Goal: Task Accomplishment & Management: Use online tool/utility

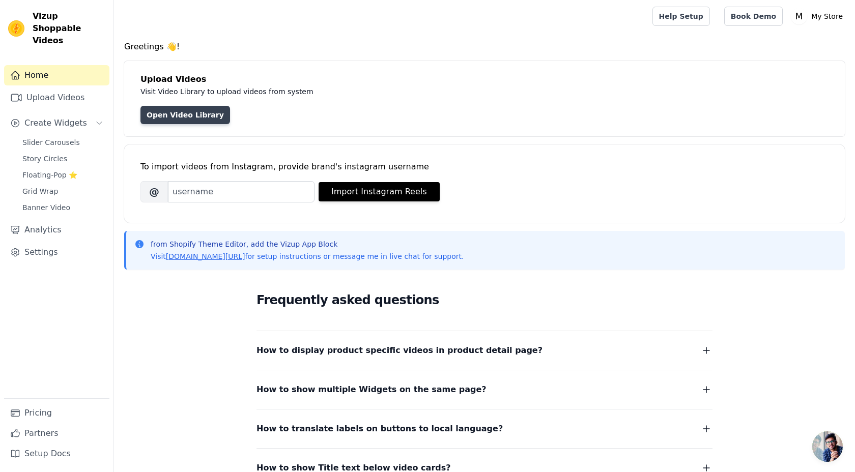
click at [186, 113] on link "Open Video Library" at bounding box center [185, 115] width 90 height 18
click at [222, 203] on div "To import videos from Instagram, provide brand's instagram username Brand's Ins…" at bounding box center [484, 176] width 688 height 62
click at [197, 119] on link "Open Video Library" at bounding box center [185, 115] width 90 height 18
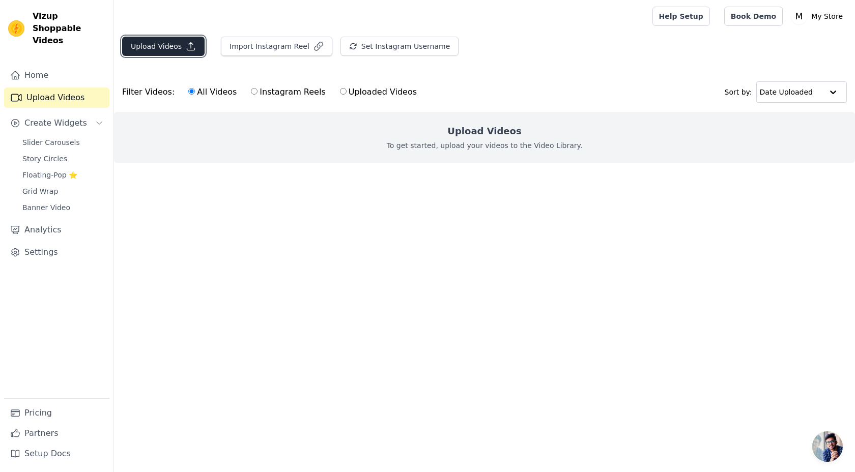
click at [186, 52] on button "Upload Videos" at bounding box center [163, 46] width 82 height 19
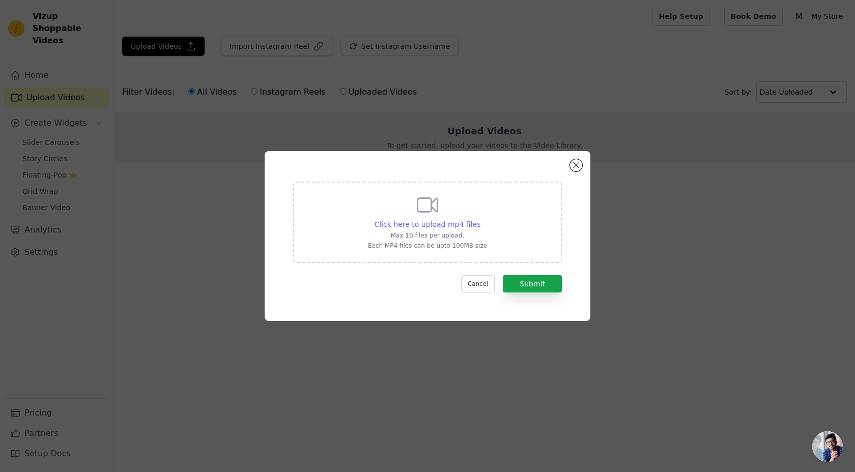
click at [443, 220] on span "Click here to upload mp4 files" at bounding box center [428, 224] width 106 height 8
click at [480, 219] on input "Click here to upload mp4 files Max 10 files per upload. Each MP4 files can be u…" at bounding box center [480, 219] width 1 height 1
click at [437, 229] on div "Click here to upload mp4 files" at bounding box center [428, 224] width 106 height 10
click at [480, 219] on input "Click here to upload mp4 files Max 10 files per upload. Each MP4 files can be u…" at bounding box center [480, 219] width 1 height 1
type input "C:\fakepath\WhatsApp Video 2025-08-30 at 8.10.52 PM.mp4"
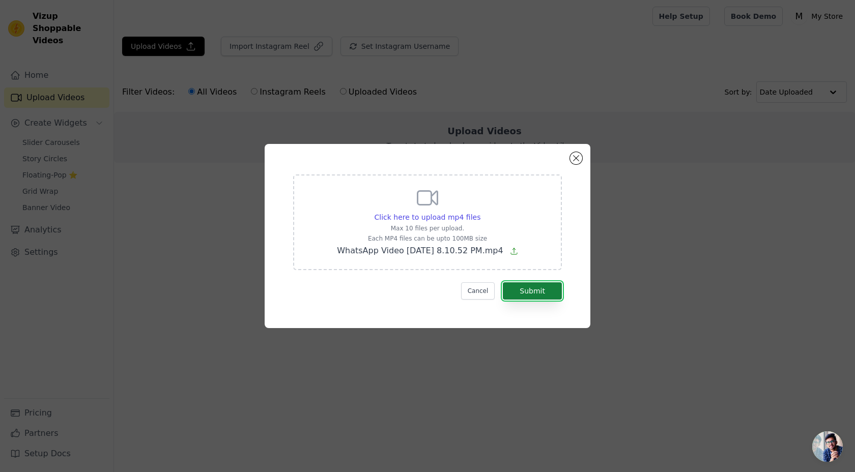
click at [542, 292] on button "Submit" at bounding box center [532, 290] width 59 height 17
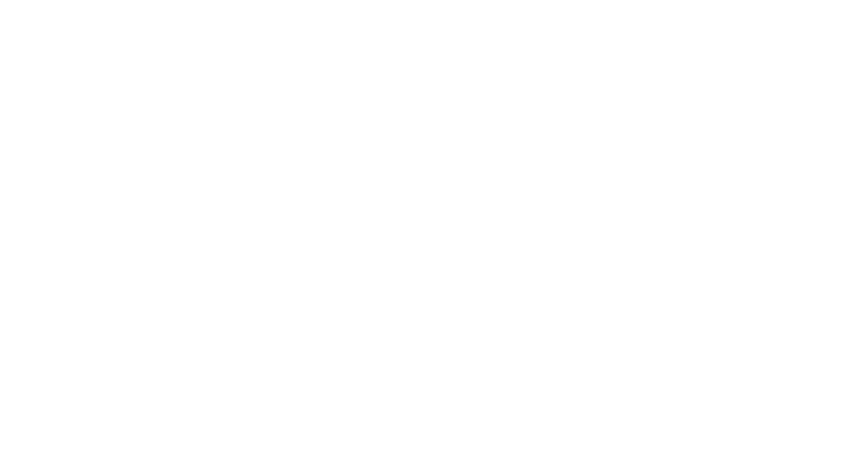
click at [129, 0] on html at bounding box center [427, 0] width 855 height 0
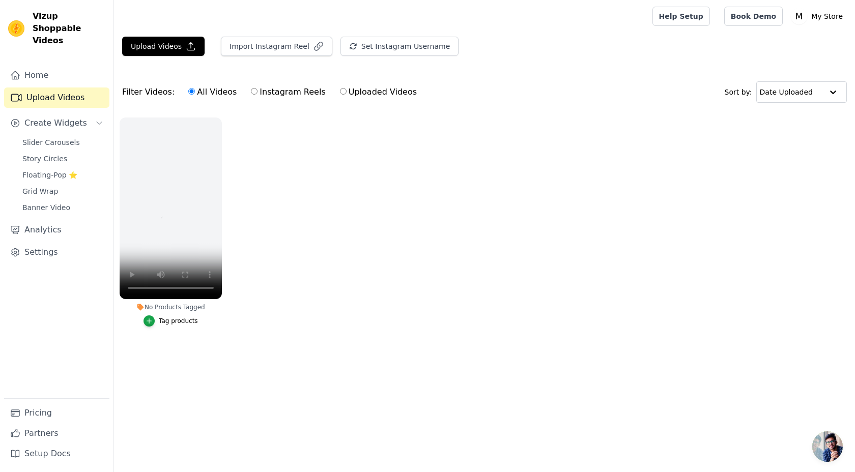
click at [298, 262] on ul "No Products Tagged Tag products" at bounding box center [484, 232] width 741 height 241
click at [163, 40] on button "Upload Videos" at bounding box center [163, 46] width 82 height 19
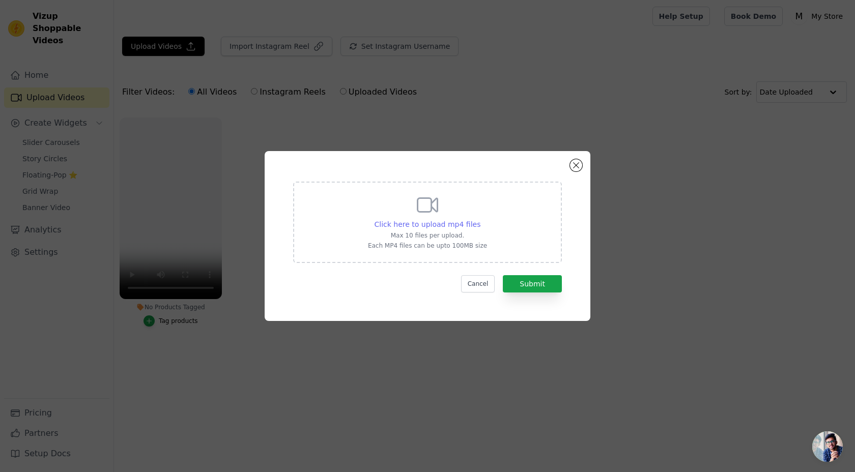
click at [425, 219] on div "Click here to upload mp4 files" at bounding box center [428, 224] width 106 height 10
click at [480, 219] on input "Click here to upload mp4 files Max 10 files per upload. Each MP4 files can be u…" at bounding box center [480, 219] width 1 height 1
click at [431, 234] on p "Max 10 files per upload." at bounding box center [427, 236] width 119 height 8
click at [480, 219] on input "Click here to upload mp4 files Max 10 files per upload. Each MP4 files can be u…" at bounding box center [480, 219] width 1 height 1
type input "C:\fakepath\WhatsApp Video 2025-08-30 at 8.11.52 PM.mp4"
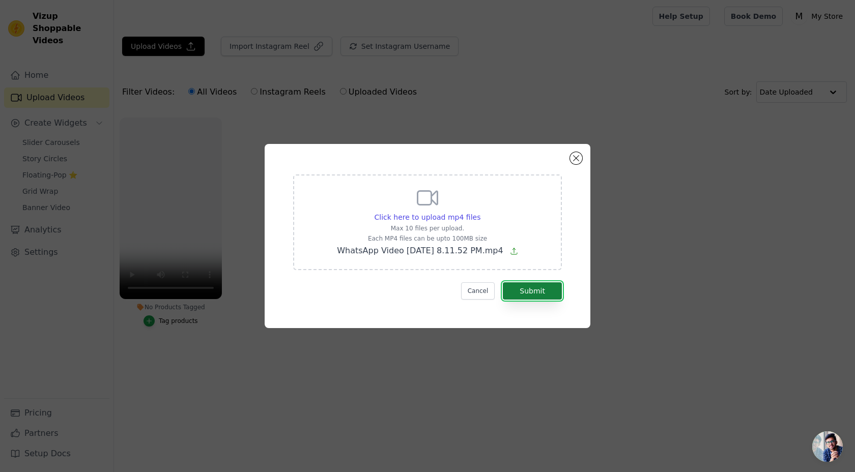
click at [536, 290] on button "Submit" at bounding box center [532, 290] width 59 height 17
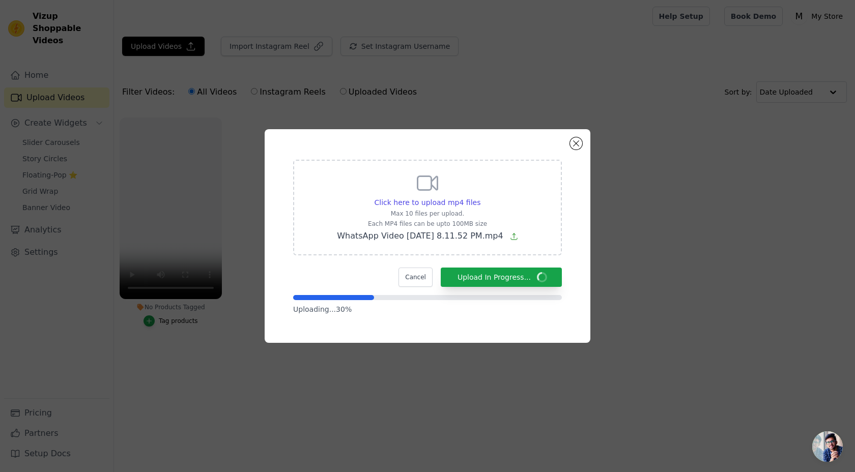
click at [537, 290] on form "Click here to upload mp4 files Max 10 files per upload. Each MP4 files can be u…" at bounding box center [427, 237] width 269 height 155
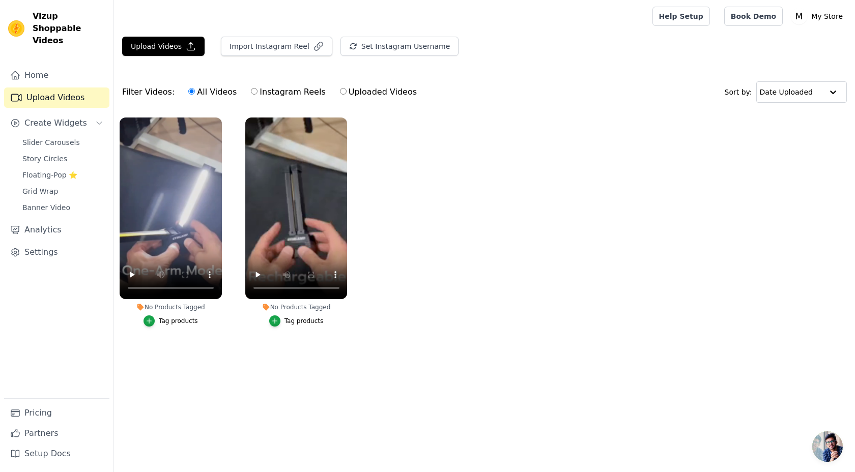
click at [86, 88] on link "Upload Videos" at bounding box center [56, 98] width 105 height 20
click at [148, 46] on button "Upload Videos" at bounding box center [163, 46] width 82 height 19
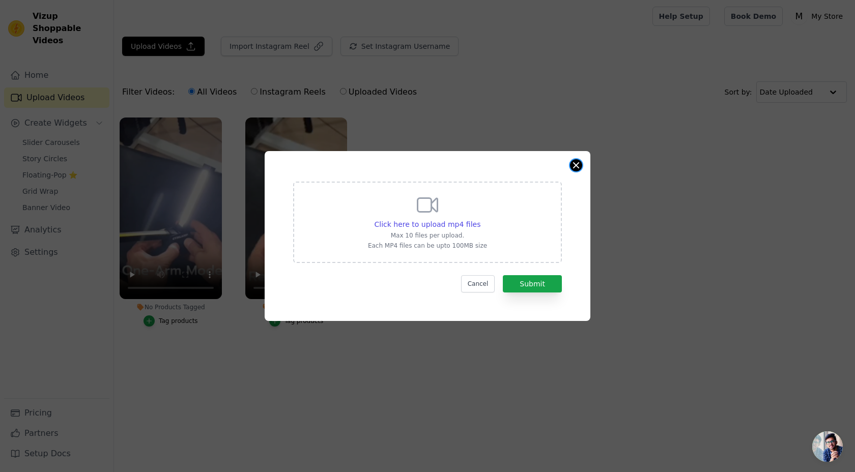
click at [575, 167] on button "Close modal" at bounding box center [576, 165] width 12 height 12
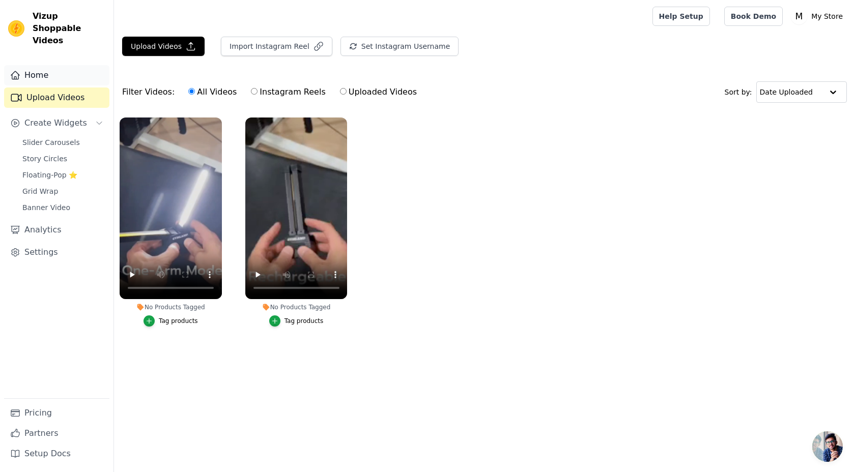
click at [63, 69] on link "Home" at bounding box center [56, 75] width 105 height 20
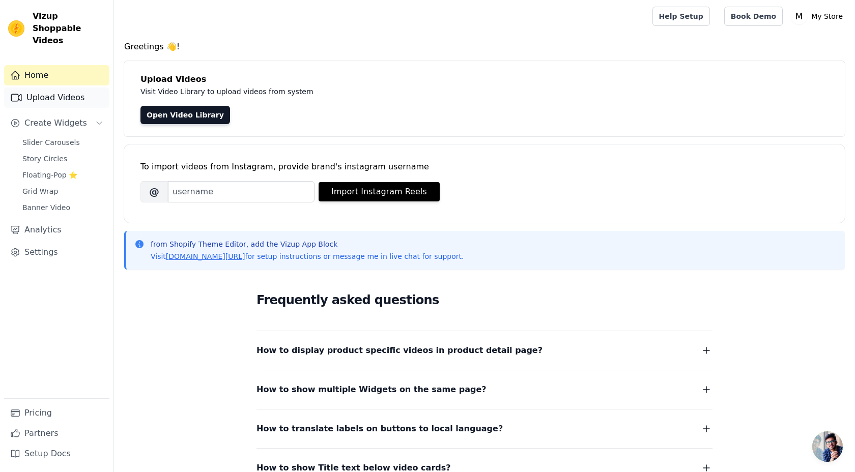
click at [74, 90] on link "Upload Videos" at bounding box center [56, 98] width 105 height 20
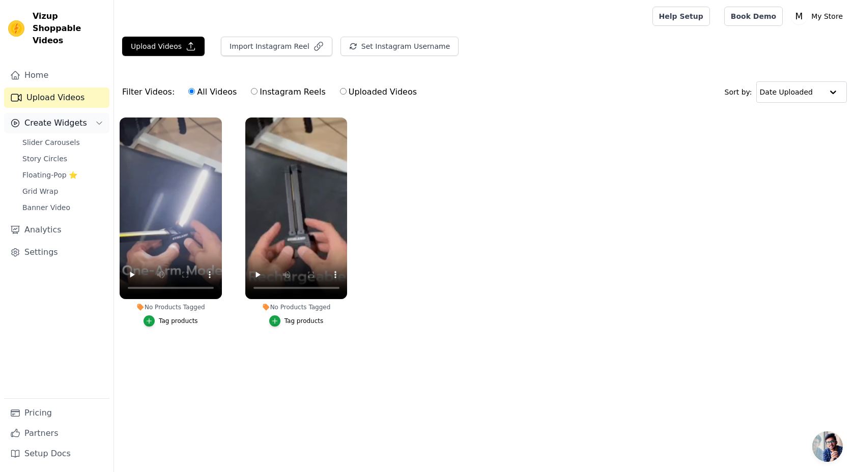
click at [68, 118] on button "Create Widgets" at bounding box center [56, 123] width 105 height 20
click at [65, 137] on span "Slider Carousels" at bounding box center [51, 142] width 58 height 10
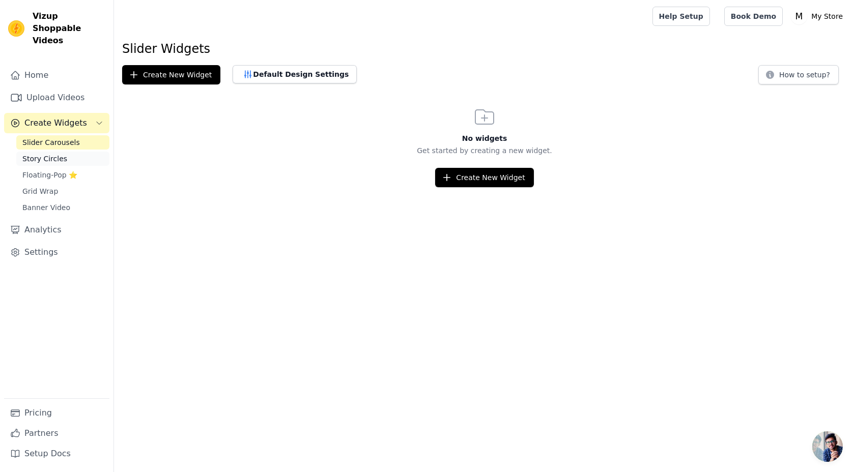
click at [68, 152] on link "Story Circles" at bounding box center [62, 159] width 93 height 14
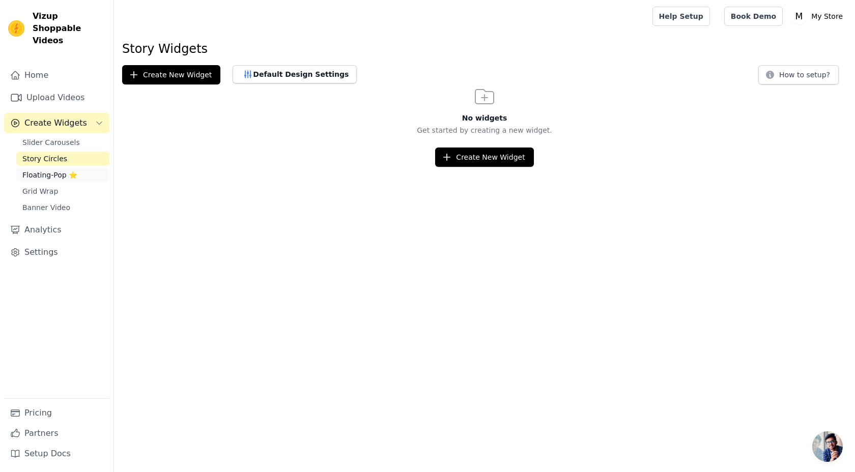
click at [75, 168] on link "Floating-Pop ⭐" at bounding box center [62, 175] width 93 height 14
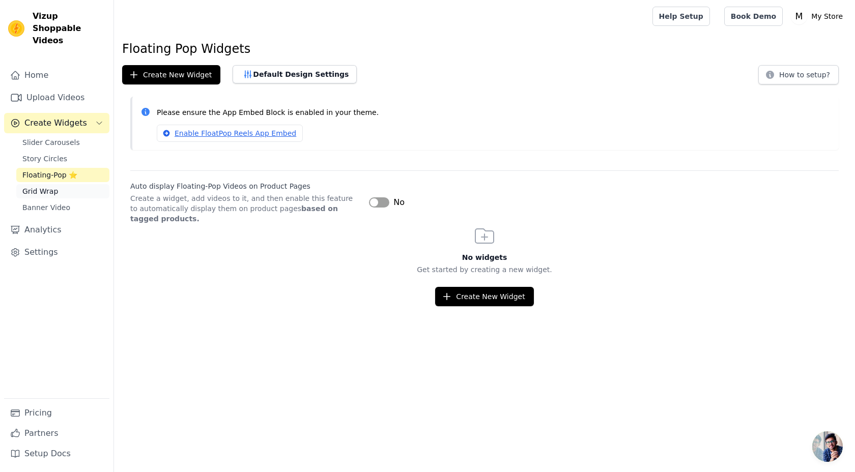
click at [73, 184] on link "Grid Wrap" at bounding box center [62, 191] width 93 height 14
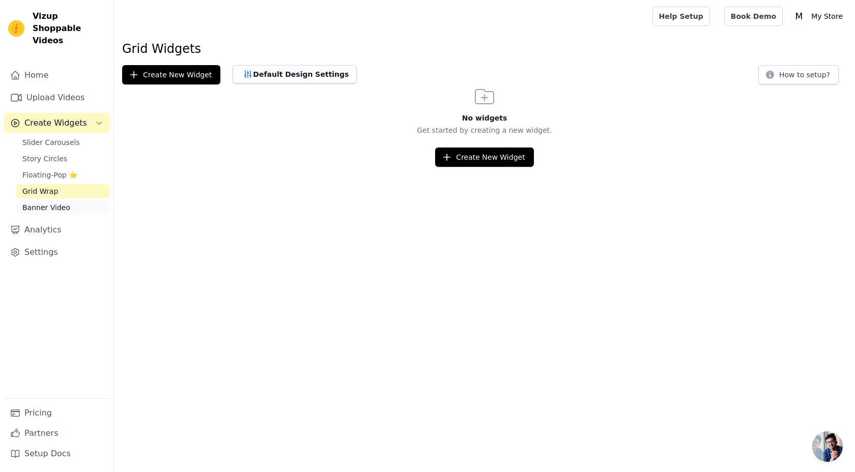
click at [74, 201] on link "Banner Video" at bounding box center [62, 208] width 93 height 14
click at [78, 135] on link "Slider Carousels" at bounding box center [62, 142] width 93 height 14
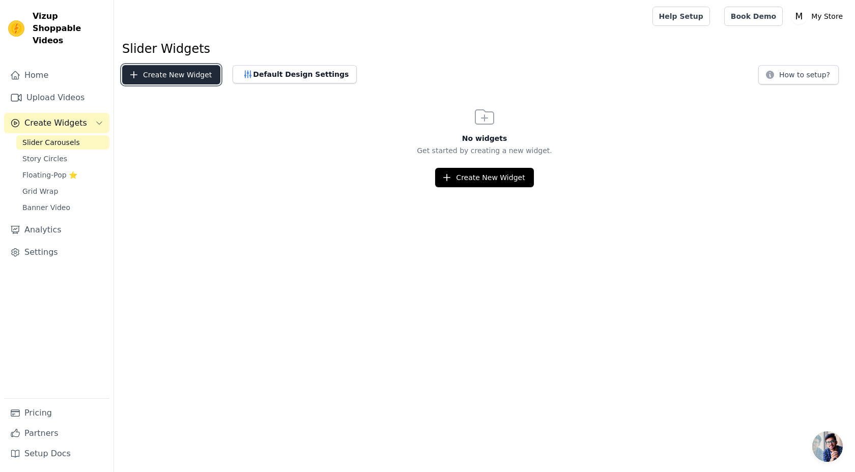
click at [172, 74] on button "Create New Widget" at bounding box center [171, 74] width 98 height 19
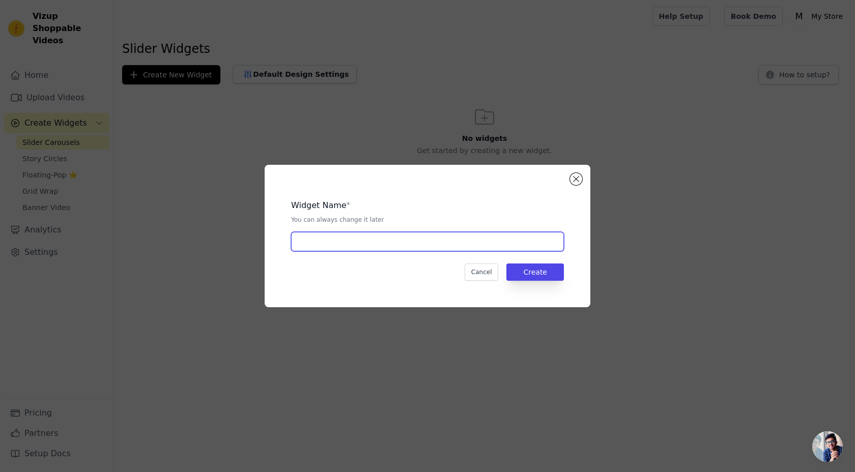
click at [382, 241] on input "text" at bounding box center [427, 241] width 273 height 19
type input "h"
type input "HOW TO USE IT"
click at [522, 270] on button "Create" at bounding box center [535, 272] width 58 height 17
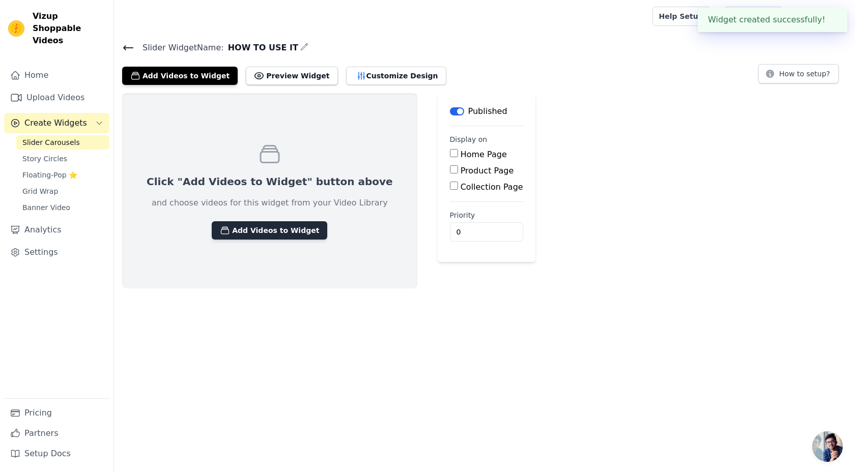
click at [283, 225] on button "Add Videos to Widget" at bounding box center [270, 230] width 116 height 18
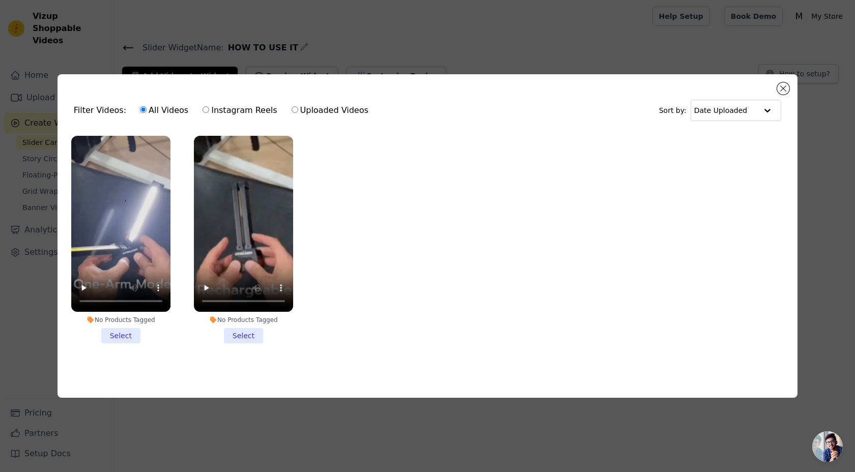
click at [115, 332] on li "No Products Tagged Select" at bounding box center [120, 240] width 99 height 208
click at [0, 0] on input "No Products Tagged Select" at bounding box center [0, 0] width 0 height 0
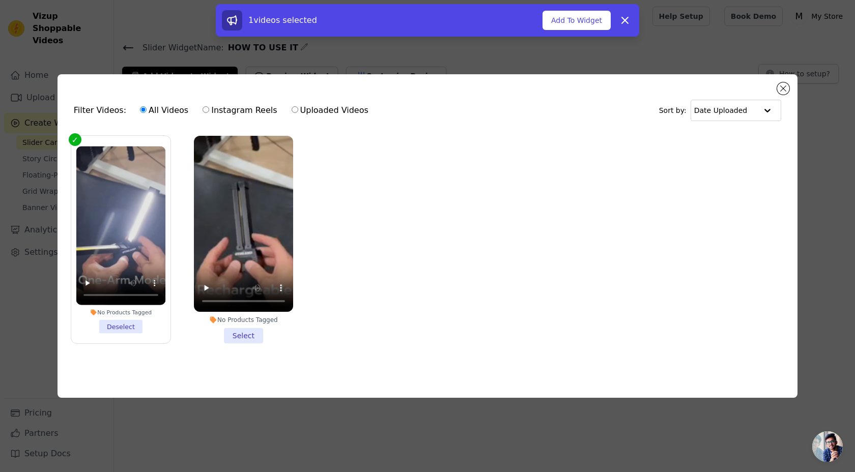
click at [244, 333] on li "No Products Tagged Select" at bounding box center [243, 240] width 99 height 208
click at [0, 0] on input "No Products Tagged Select" at bounding box center [0, 0] width 0 height 0
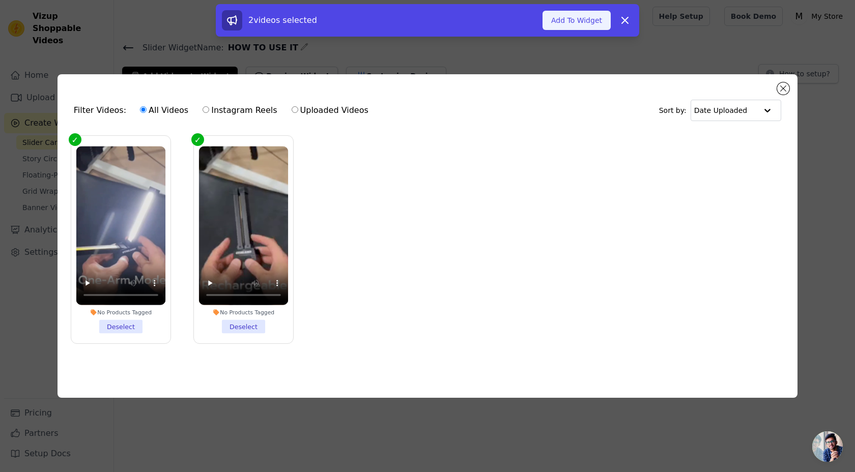
click at [573, 24] on button "Add To Widget" at bounding box center [577, 20] width 68 height 19
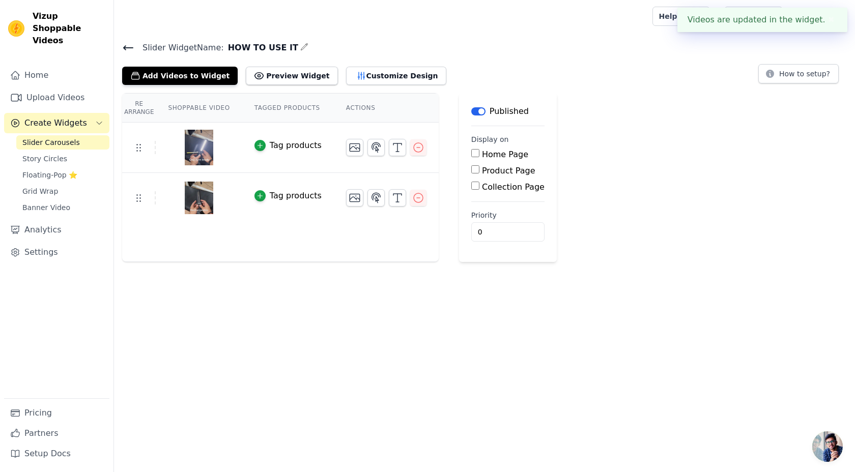
click at [834, 18] on button "✖" at bounding box center [832, 20] width 12 height 12
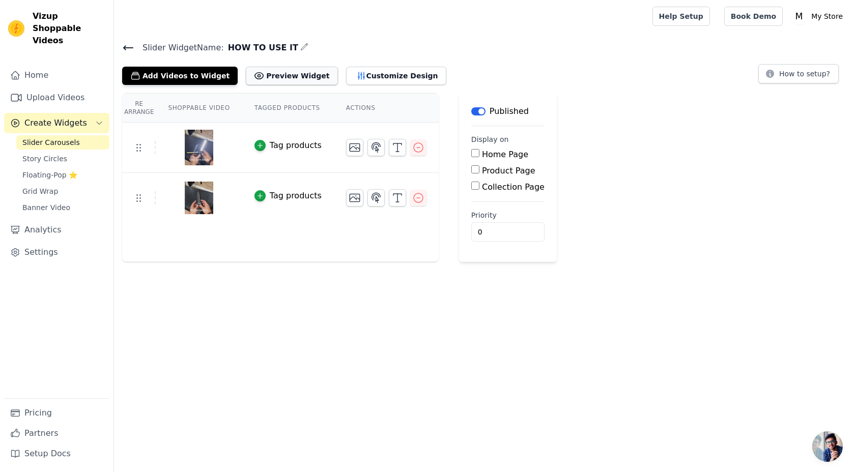
click at [277, 72] on button "Preview Widget" at bounding box center [292, 76] width 92 height 18
click at [293, 79] on button "Preview Widget" at bounding box center [292, 76] width 92 height 18
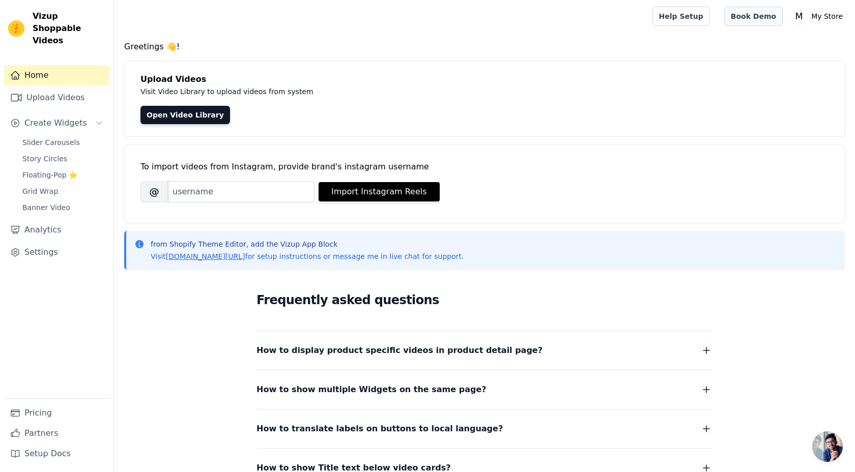
click at [753, 9] on link "Book Demo" at bounding box center [753, 16] width 59 height 19
click at [66, 88] on link "Upload Videos" at bounding box center [56, 98] width 105 height 20
click at [74, 88] on link "Upload Videos" at bounding box center [56, 98] width 105 height 20
click at [214, 255] on link "[DOMAIN_NAME][URL]" at bounding box center [205, 256] width 79 height 8
click at [168, 119] on link "Open Video Library" at bounding box center [185, 115] width 90 height 18
